Goal: Obtain resource: Download file/media

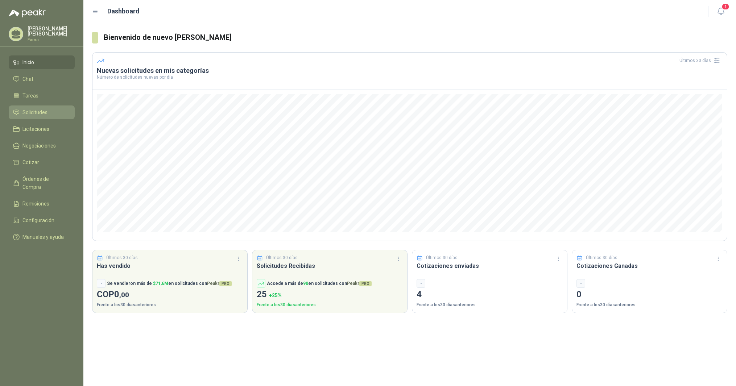
click at [36, 112] on span "Solicitudes" at bounding box center [34, 112] width 25 height 8
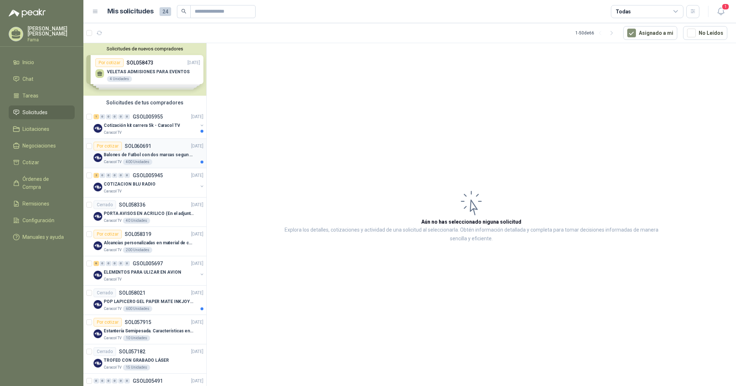
click at [139, 155] on p "Balones de Futbol con dos marcas segun adjunto. Adjuntar cotizacion en su forma…" at bounding box center [149, 155] width 90 height 7
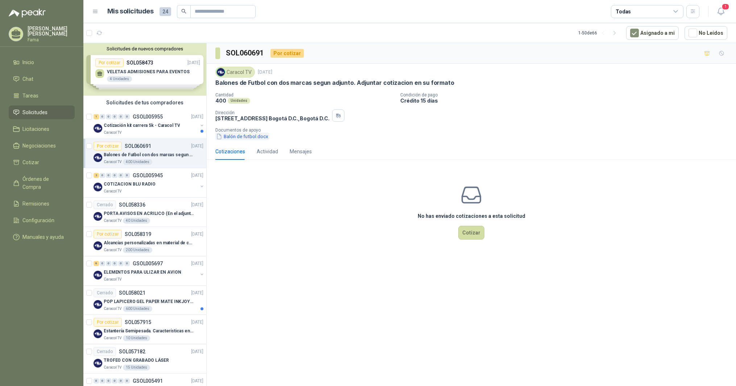
click at [246, 136] on button "Balón de futbol.docx" at bounding box center [242, 137] width 54 height 8
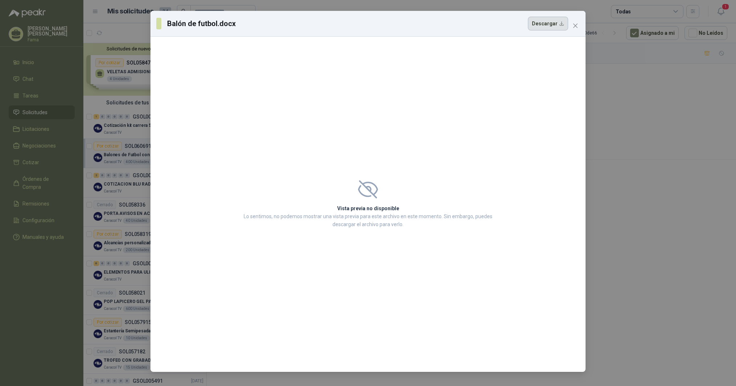
click at [559, 24] on button "Descargar" at bounding box center [548, 24] width 40 height 14
click at [576, 26] on icon "close" at bounding box center [576, 26] width 6 height 6
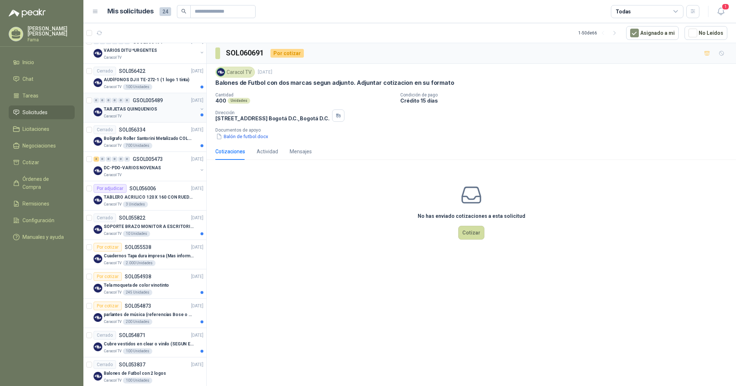
scroll to position [363, 0]
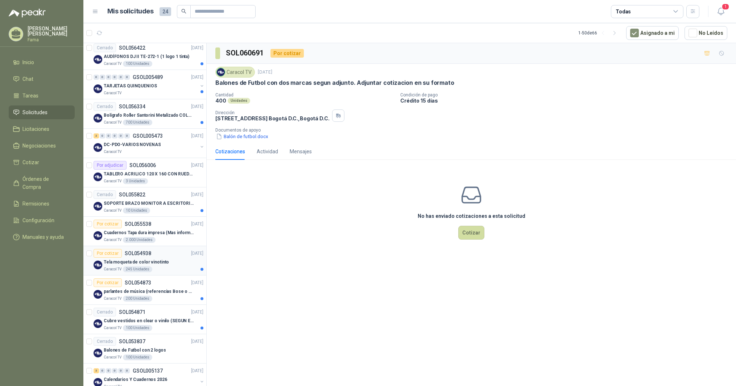
click at [129, 262] on p "Tela moqueta de color vinotinto" at bounding box center [136, 262] width 65 height 7
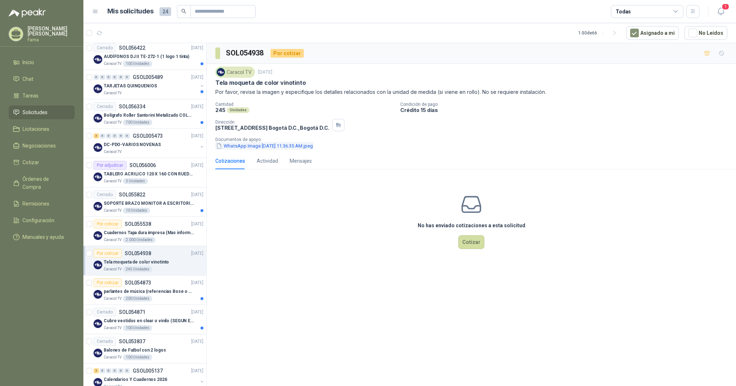
click at [253, 146] on button "WhatsApp Image [DATE] 11.36.35 AM.jpeg" at bounding box center [264, 146] width 98 height 8
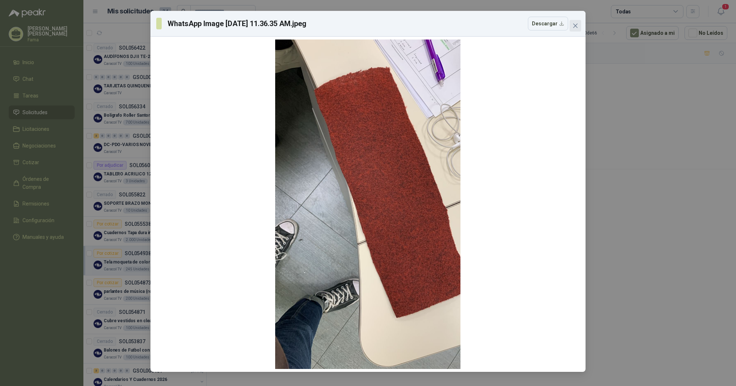
click at [574, 27] on icon "close" at bounding box center [576, 26] width 6 height 6
